Goal: Information Seeking & Learning: Learn about a topic

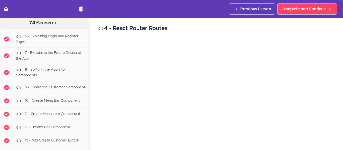
scroll to position [9702, 0]
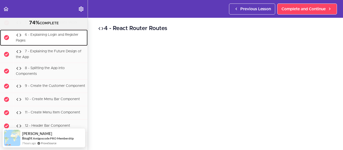
click at [59, 42] on span "6 - Explaining Login and Register Pages" at bounding box center [47, 37] width 62 height 9
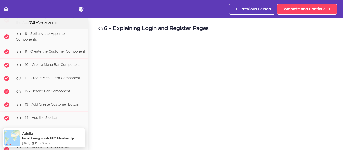
scroll to position [26, 0]
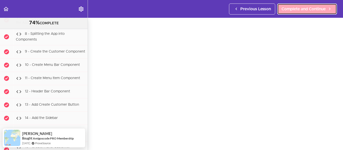
click at [297, 10] on span "Complete and Continue" at bounding box center [303, 9] width 44 height 6
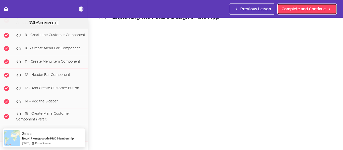
scroll to position [22, 0]
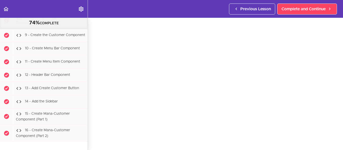
click at [43, 25] on span "8 - Splitting the App into Components" at bounding box center [40, 20] width 49 height 9
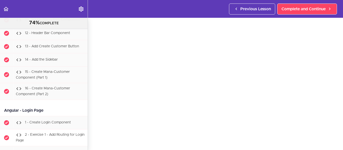
scroll to position [9770, 0]
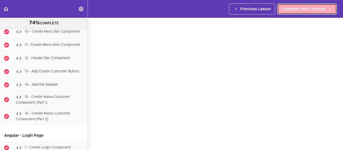
click at [312, 7] on span "Complete and Continue" at bounding box center [303, 9] width 44 height 6
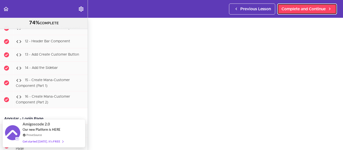
scroll to position [24, 0]
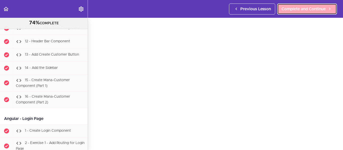
click at [294, 7] on span "Complete and Continue" at bounding box center [303, 9] width 44 height 6
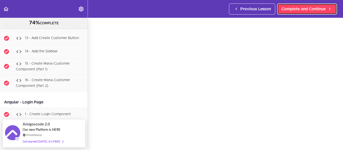
scroll to position [22, 0]
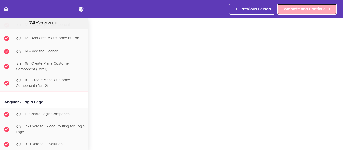
click at [307, 8] on span "Complete and Continue" at bounding box center [303, 9] width 44 height 6
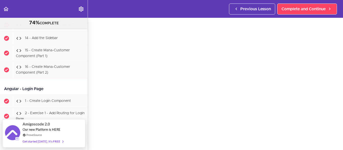
scroll to position [21, 0]
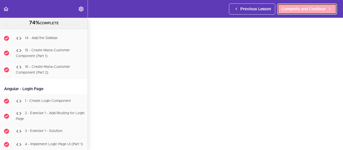
click at [300, 10] on span "Complete and Continue" at bounding box center [303, 9] width 44 height 6
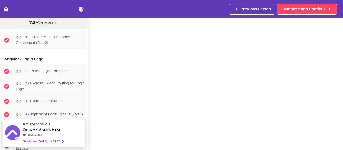
scroll to position [9855, 0]
